Goal: Task Accomplishment & Management: Manage account settings

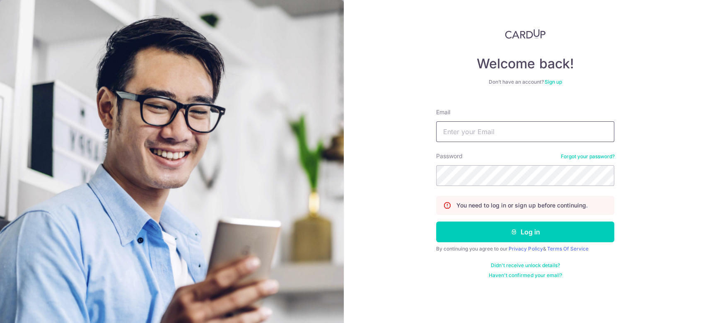
click at [483, 138] on input "Email" at bounding box center [525, 131] width 178 height 21
type input "[EMAIL_ADDRESS][DOMAIN_NAME]"
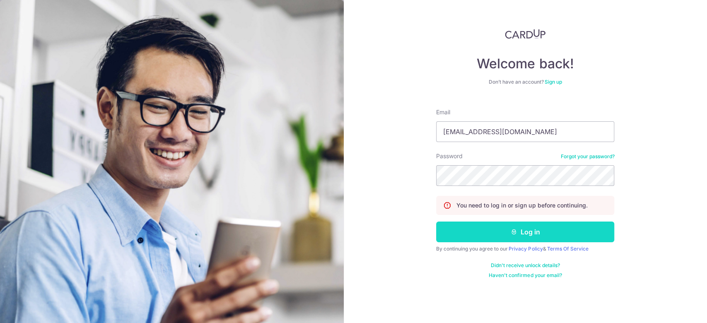
click at [498, 224] on button "Log in" at bounding box center [525, 232] width 178 height 21
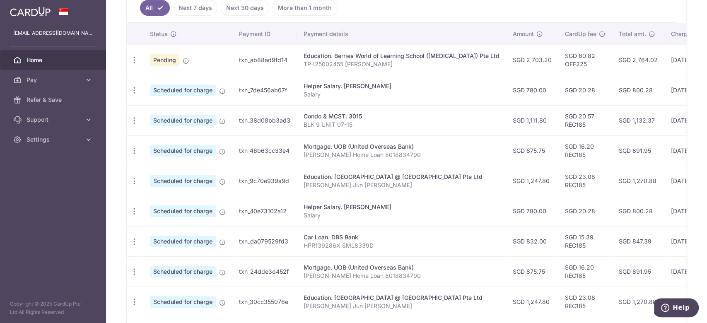
scroll to position [211, 0]
